Goal: Information Seeking & Learning: Check status

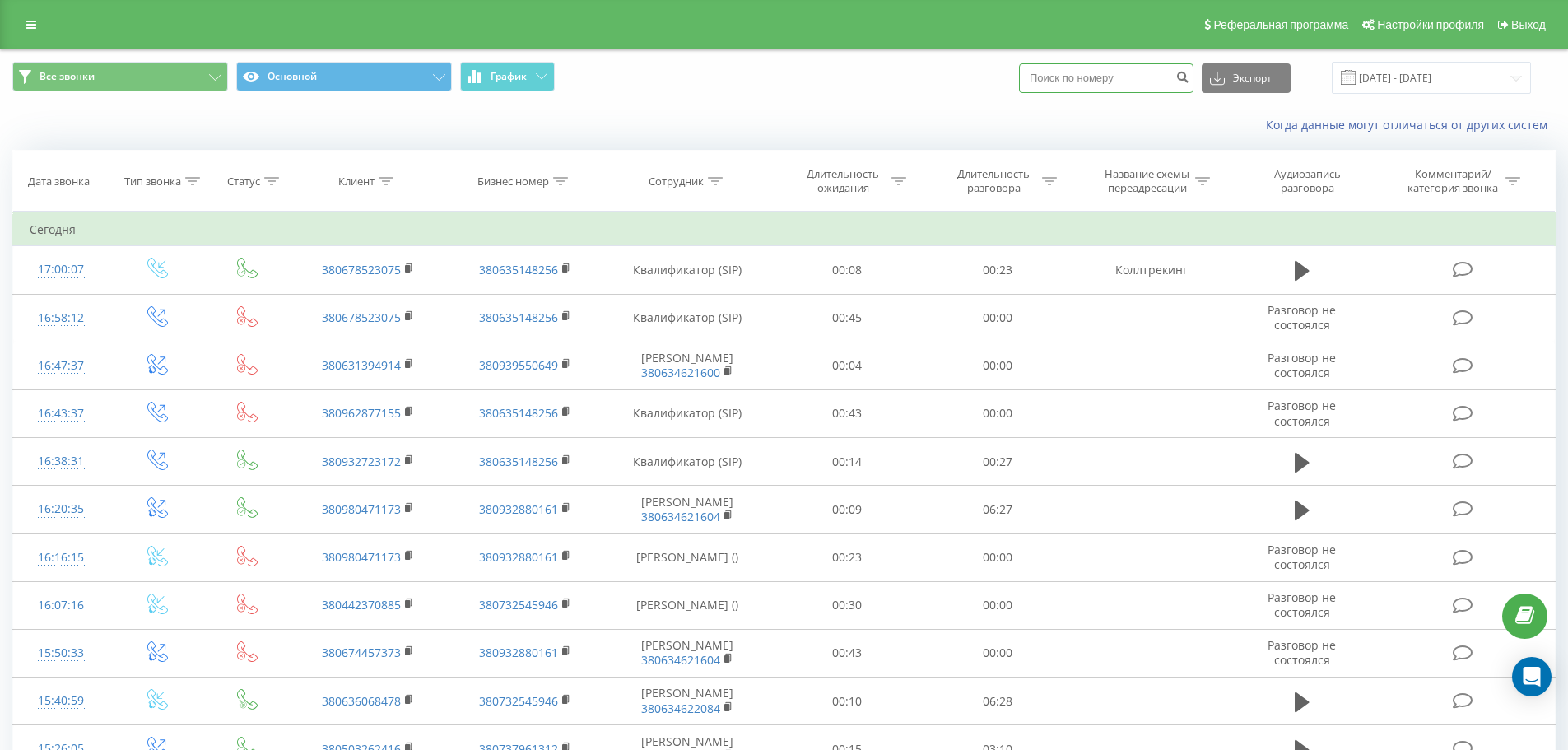
click at [1089, 82] on input at bounding box center [1105, 78] width 174 height 29
paste input "380956535396"
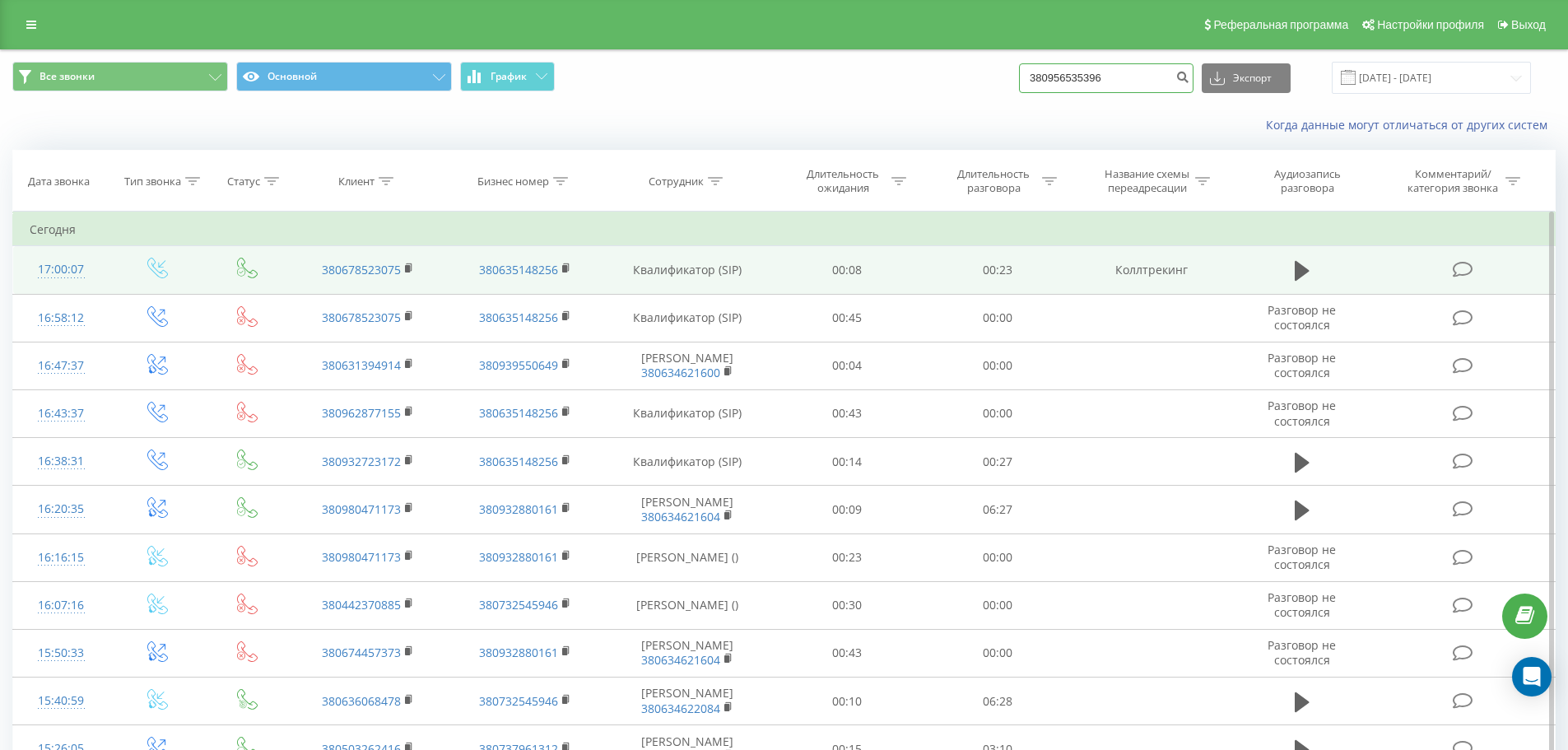
type input "380956535396"
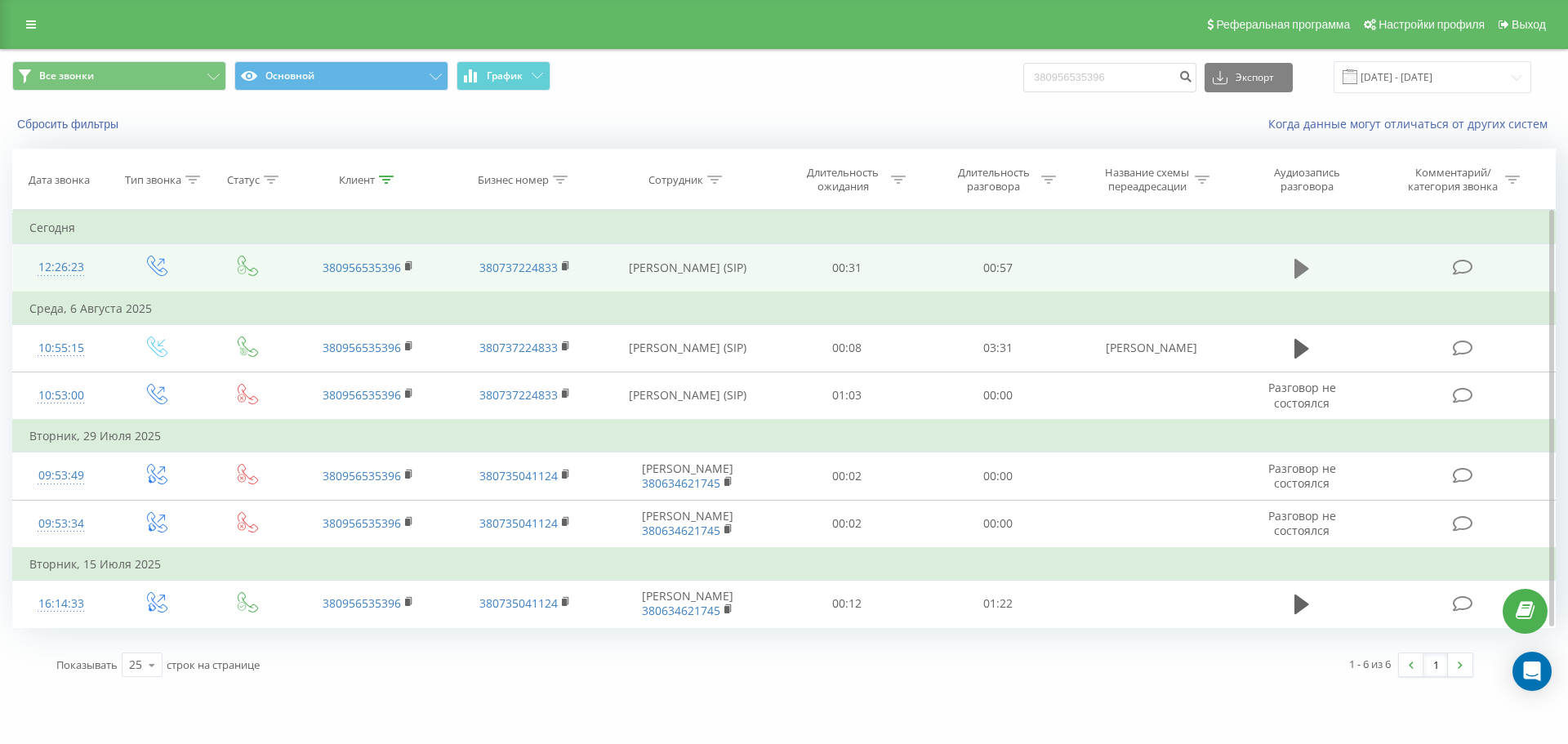
click at [1301, 267] on icon at bounding box center [1301, 268] width 15 height 19
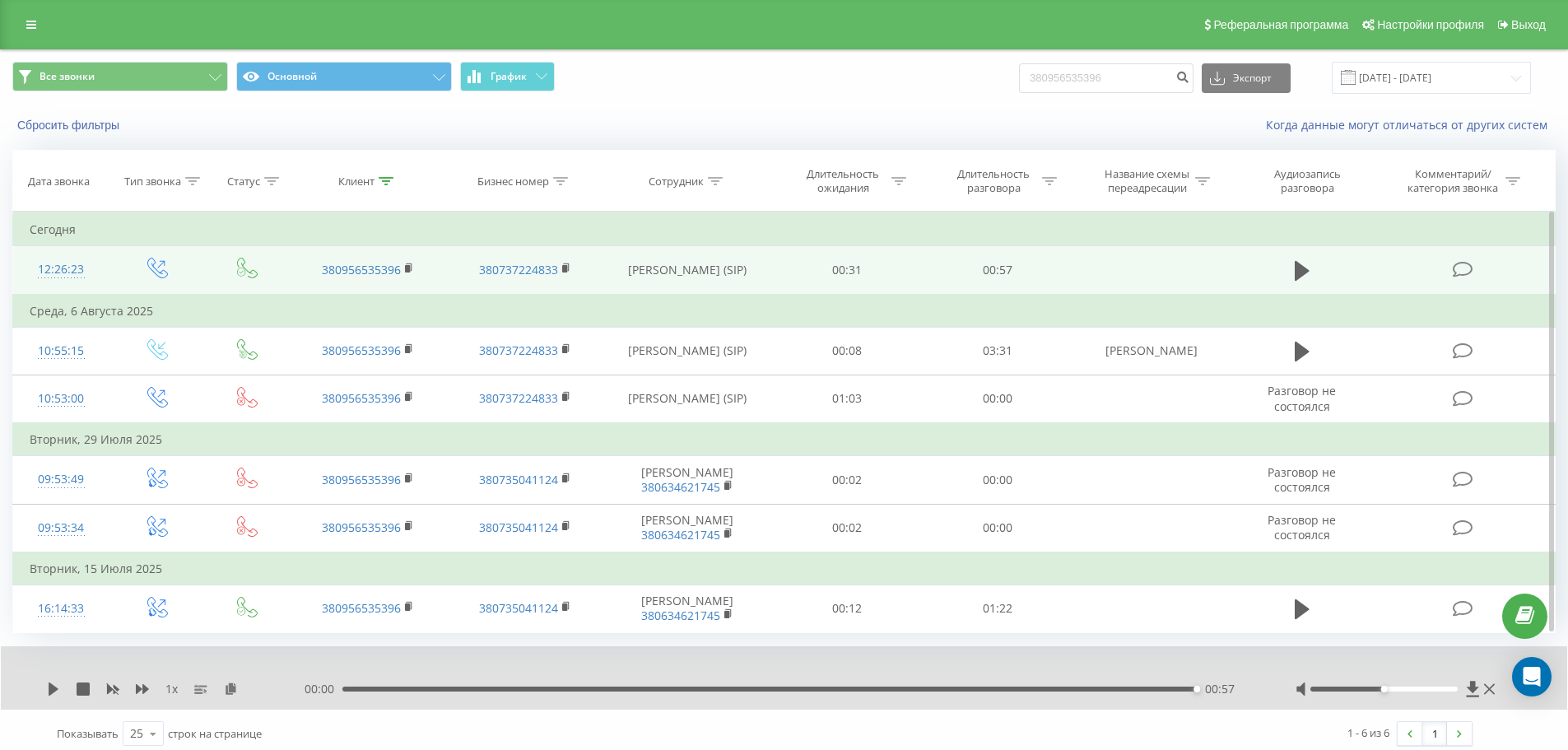
click at [27, 38] on div "Реферальная программа Настройки профиля Выход" at bounding box center [784, 24] width 1568 height 50
click at [32, 32] on link at bounding box center [31, 24] width 29 height 23
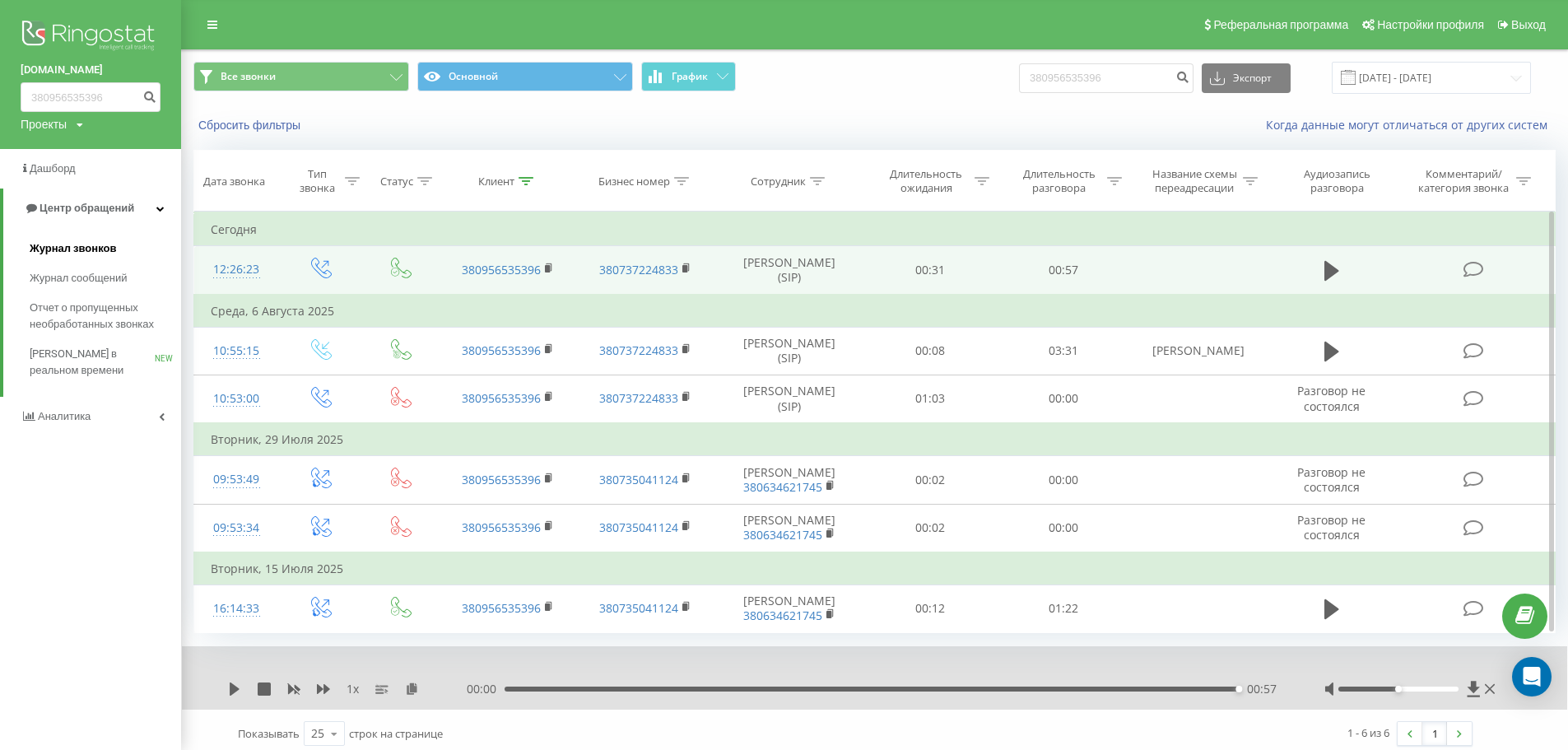
click at [74, 254] on span "Журнал звонков" at bounding box center [72, 249] width 87 height 17
